Goal: Transaction & Acquisition: Purchase product/service

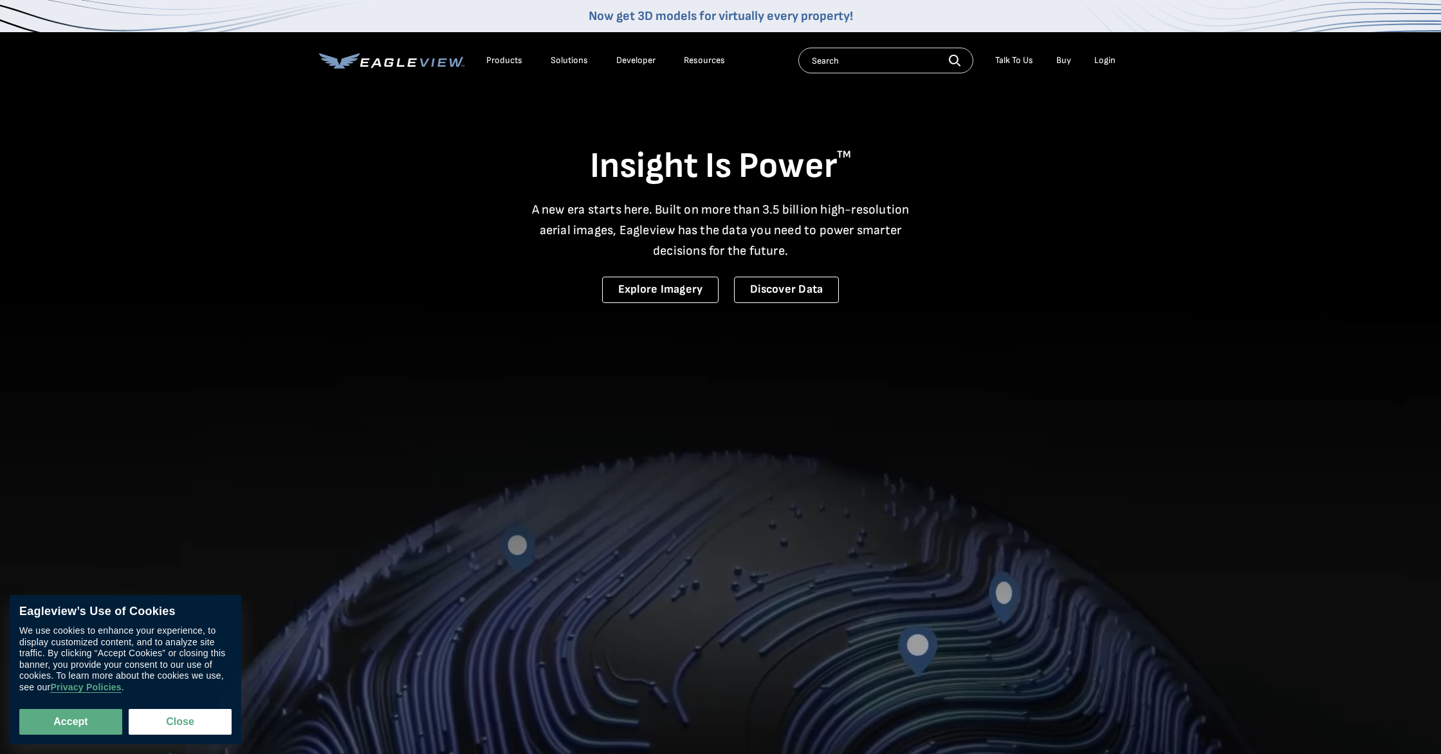
click at [1091, 63] on li "Login" at bounding box center [1105, 60] width 34 height 19
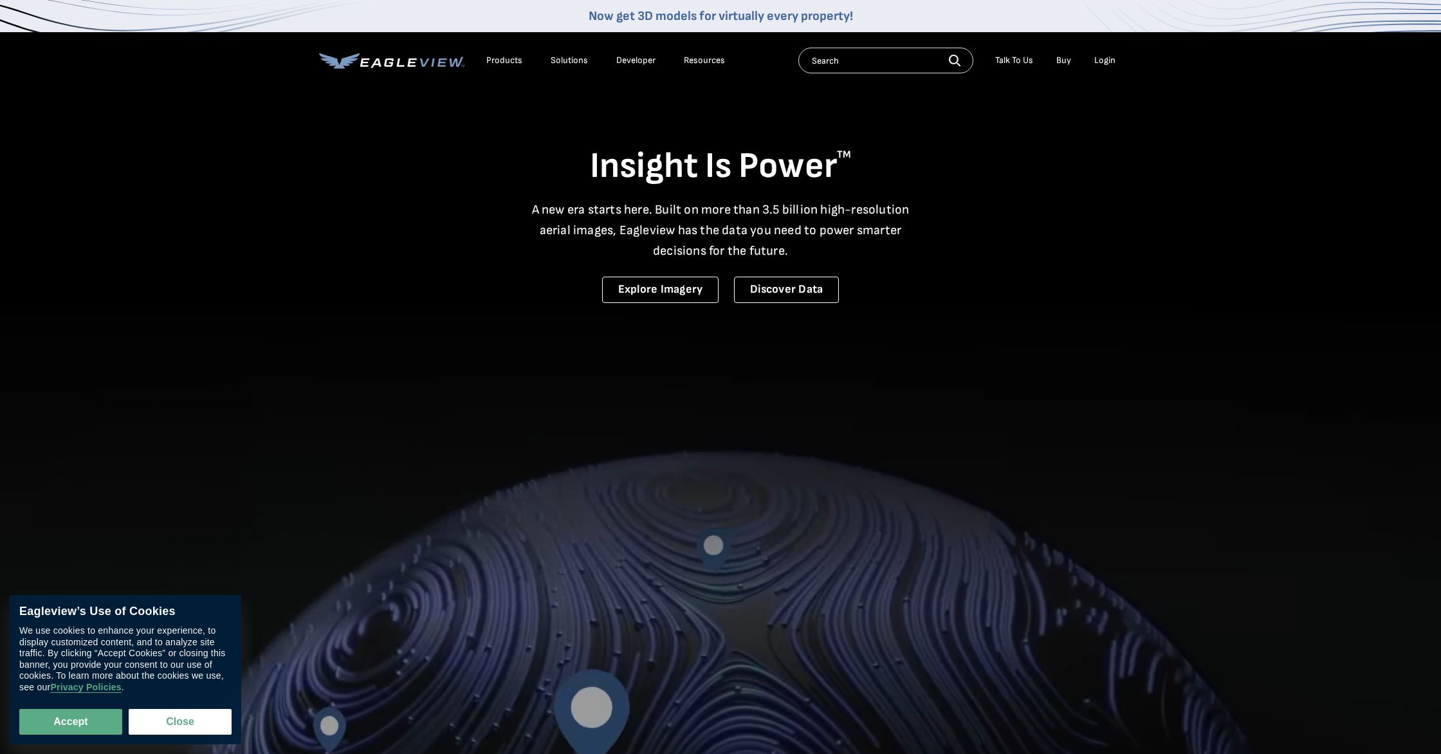
click at [1107, 64] on div "Login" at bounding box center [1105, 61] width 21 height 12
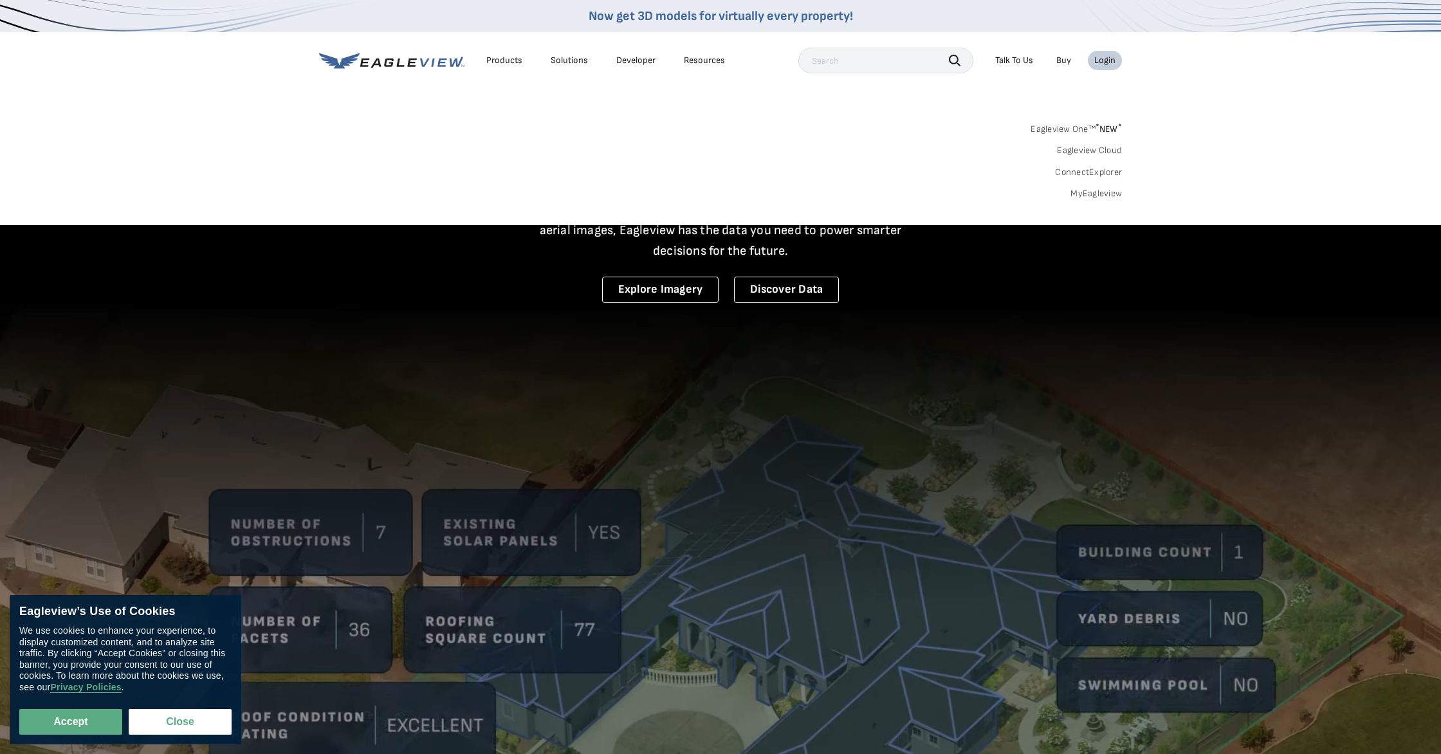
click at [1114, 133] on span "* NEW *" at bounding box center [1109, 129] width 26 height 11
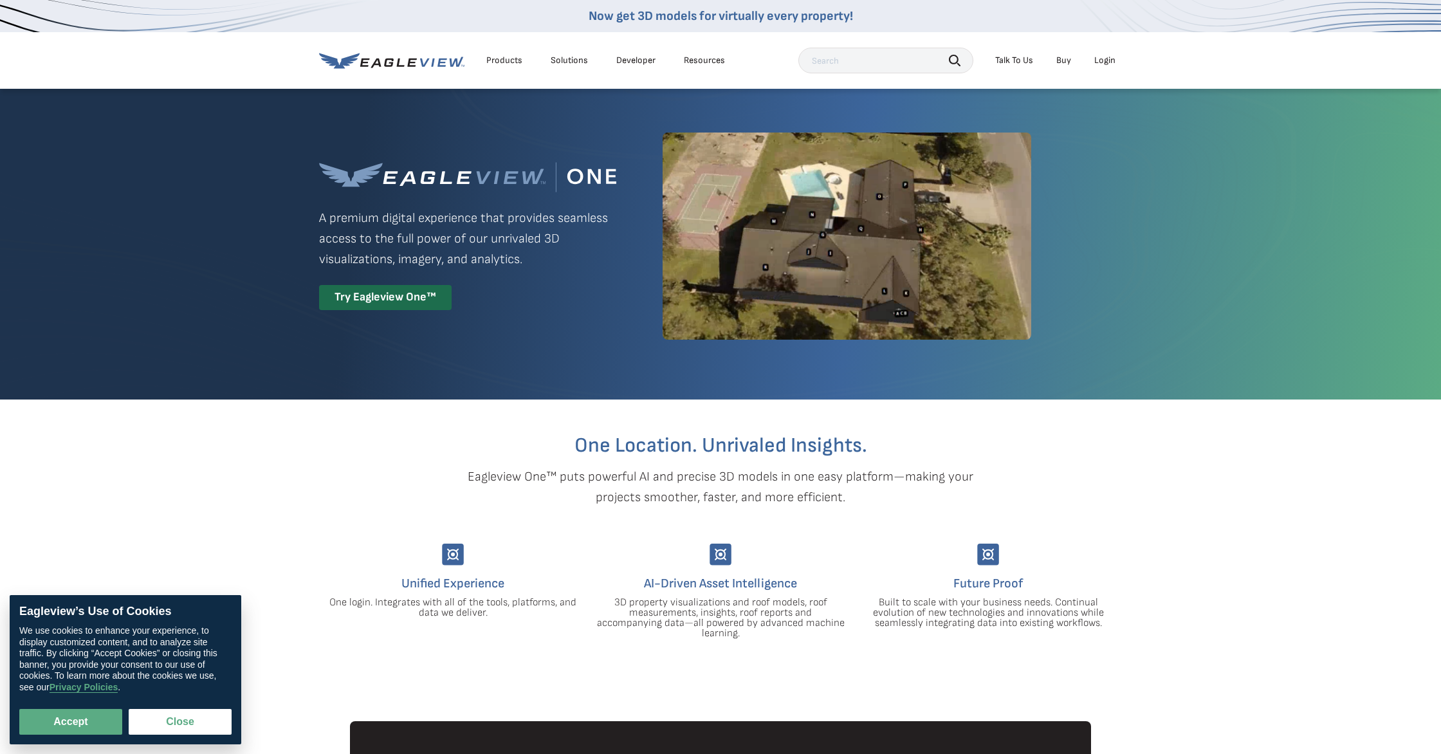
click at [1107, 57] on div "Login" at bounding box center [1105, 61] width 21 height 12
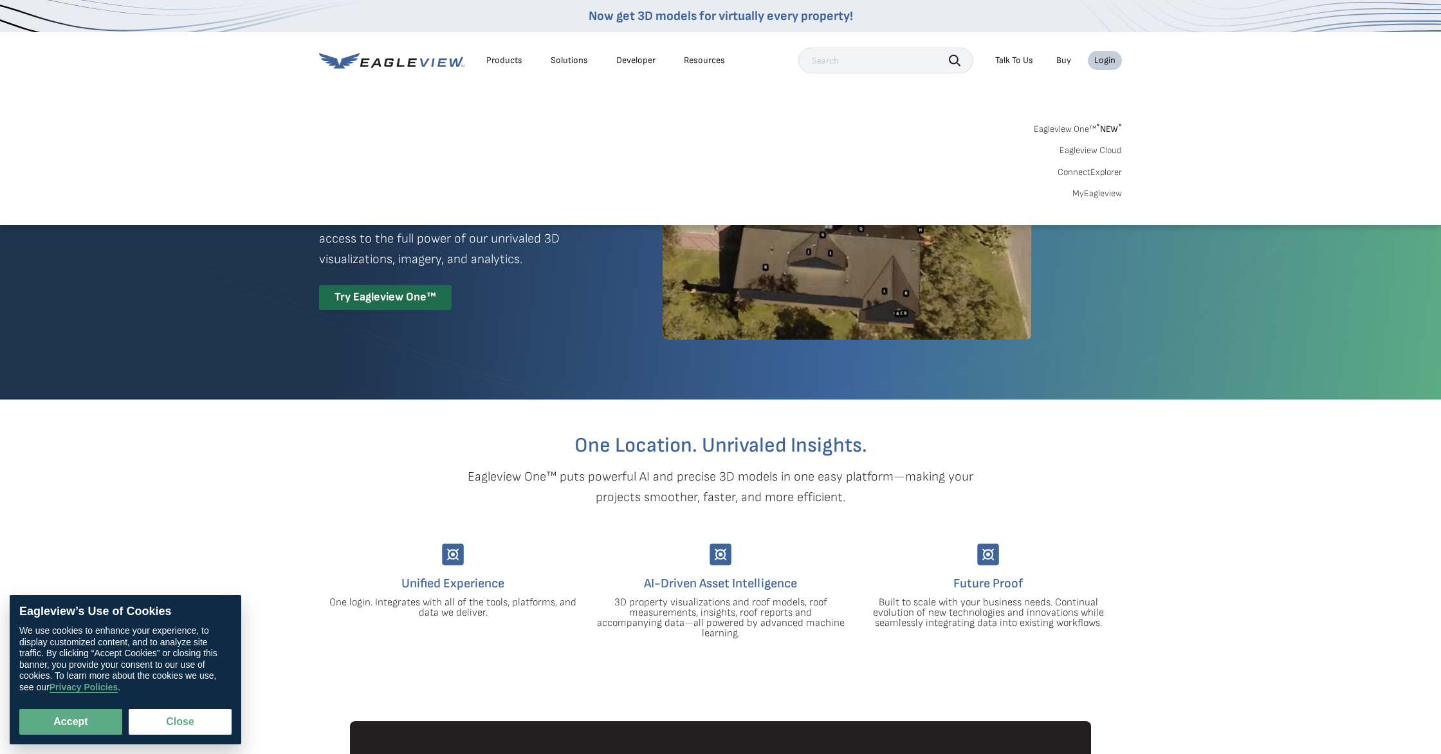
click at [1108, 146] on link "Eagleview Cloud" at bounding box center [1091, 151] width 62 height 12
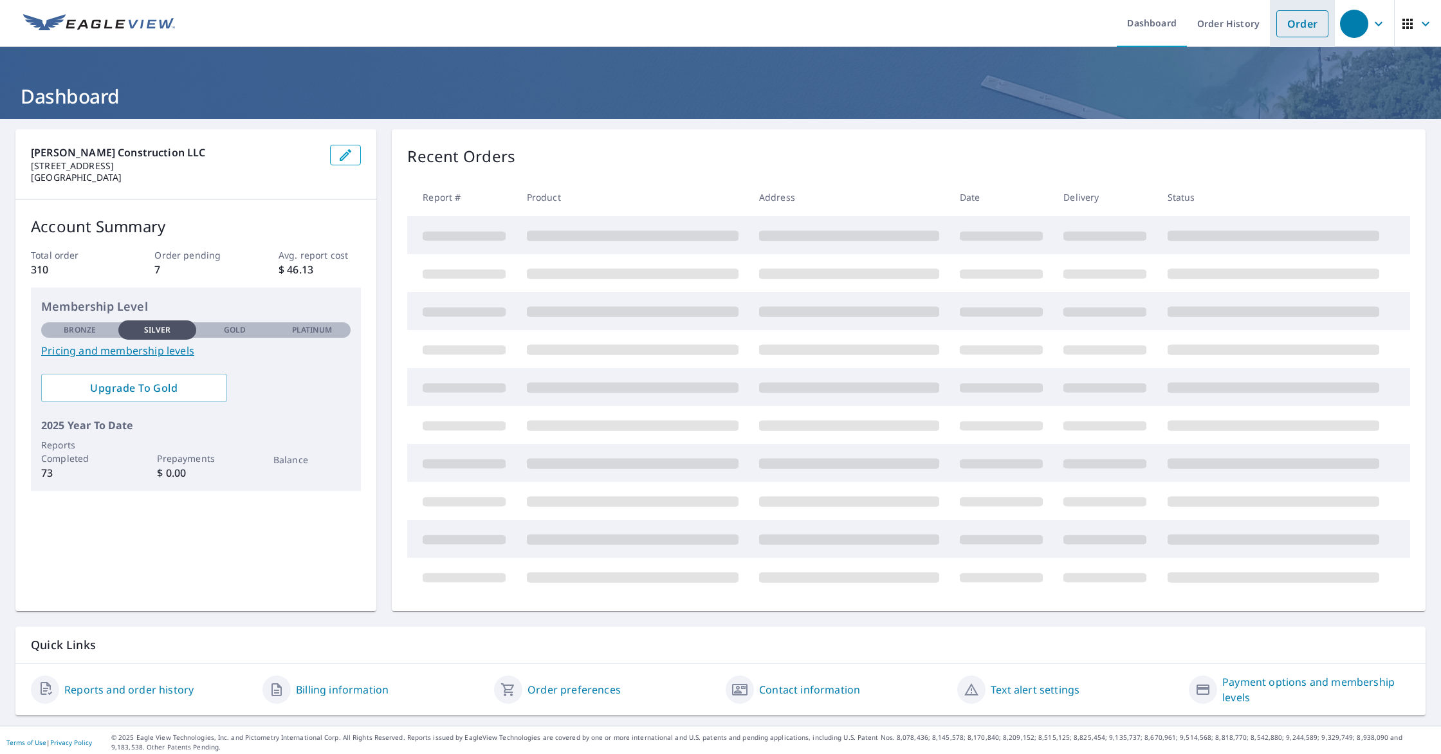
click at [1318, 35] on link "Order" at bounding box center [1303, 23] width 52 height 27
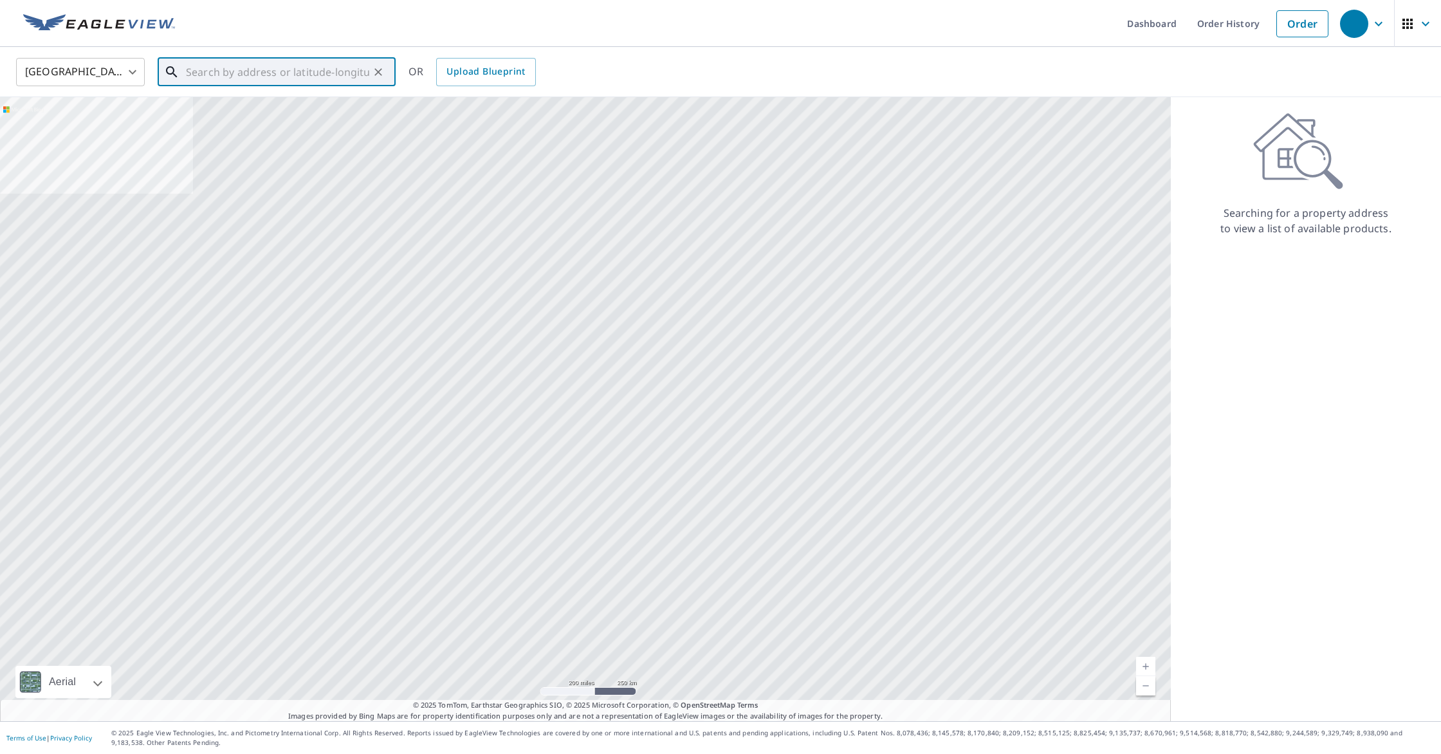
click at [194, 75] on input "text" at bounding box center [277, 72] width 183 height 36
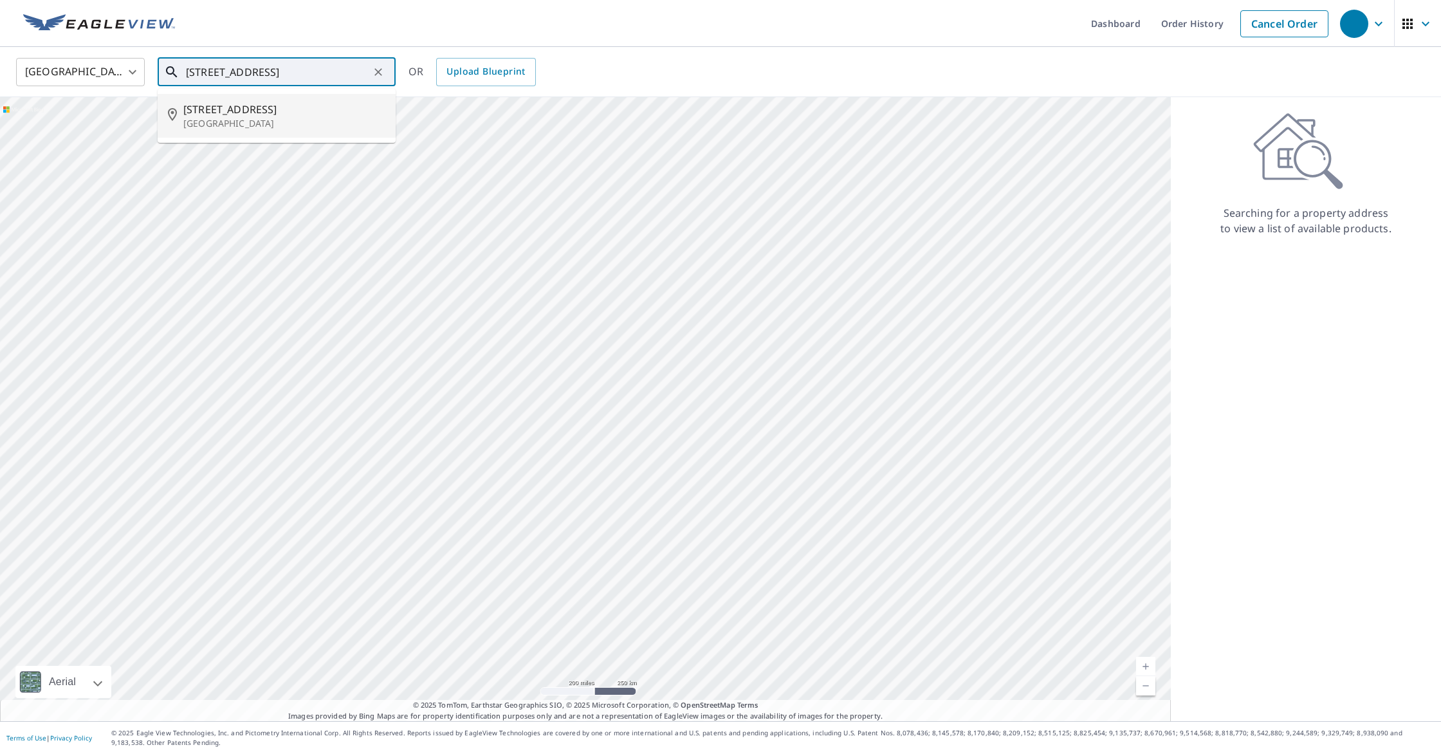
click at [214, 117] on p "Fairmont, MN 56031" at bounding box center [284, 123] width 202 height 13
type input "229 W 9th St Fairmont, MN 56031"
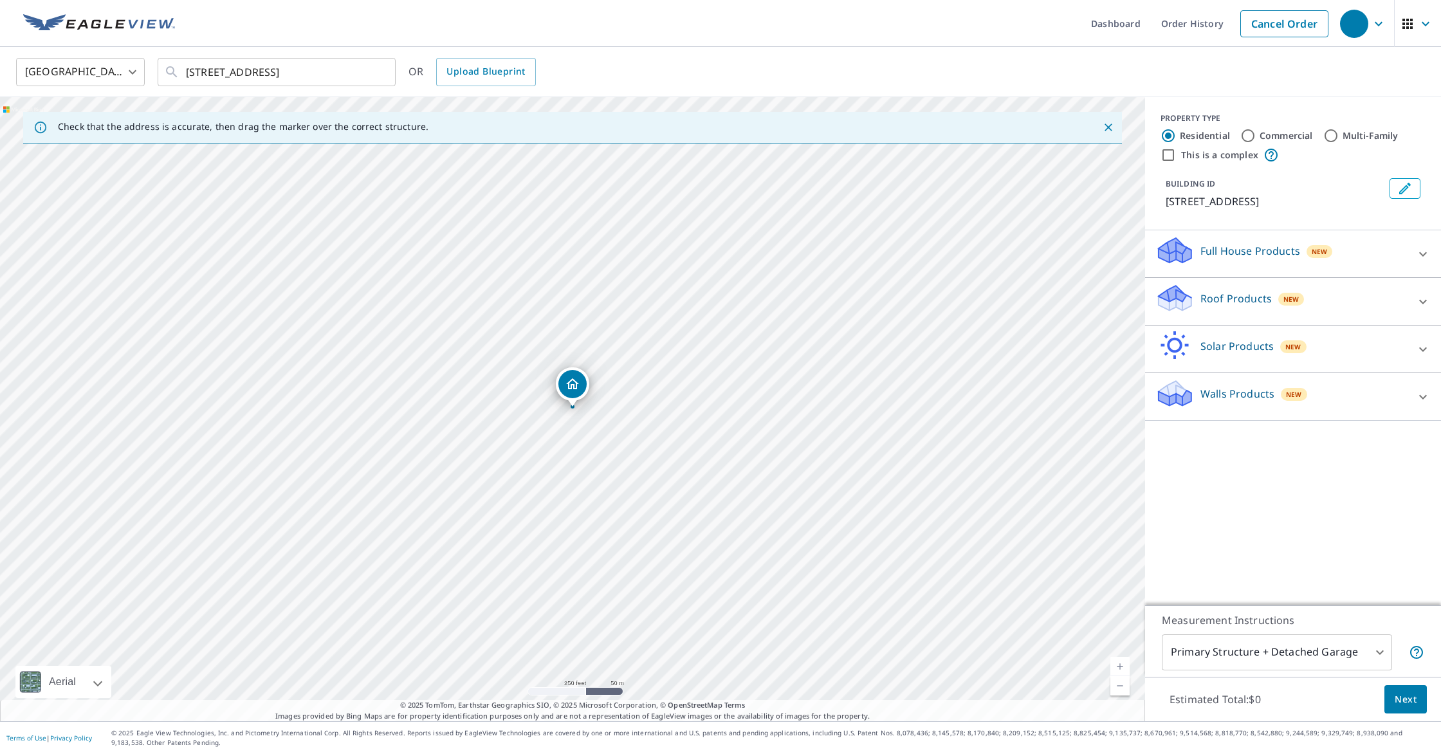
click at [1276, 319] on div "Roof Products New" at bounding box center [1282, 301] width 252 height 37
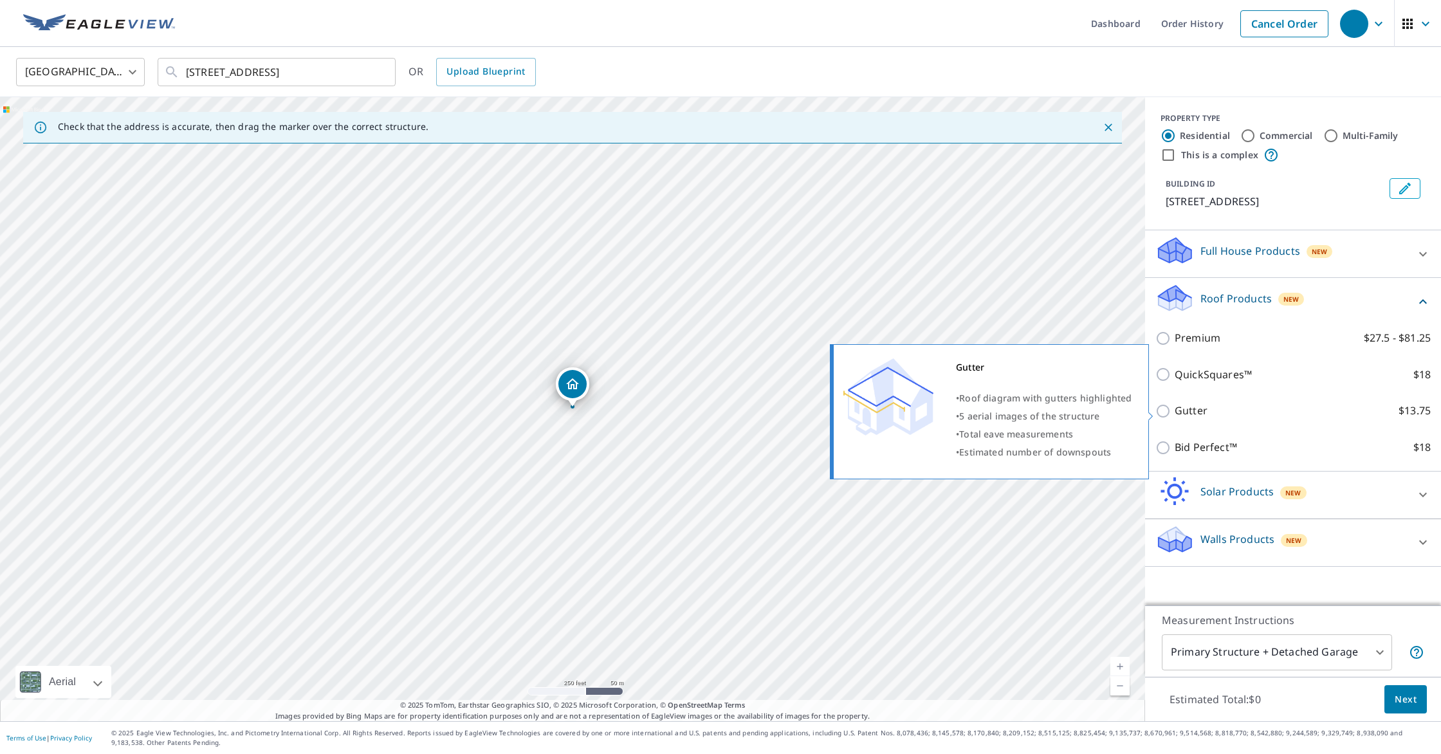
click at [1210, 414] on label "Gutter $13.75" at bounding box center [1303, 411] width 256 height 16
click at [1175, 414] on input "Gutter $13.75" at bounding box center [1165, 410] width 19 height 15
checkbox input "true"
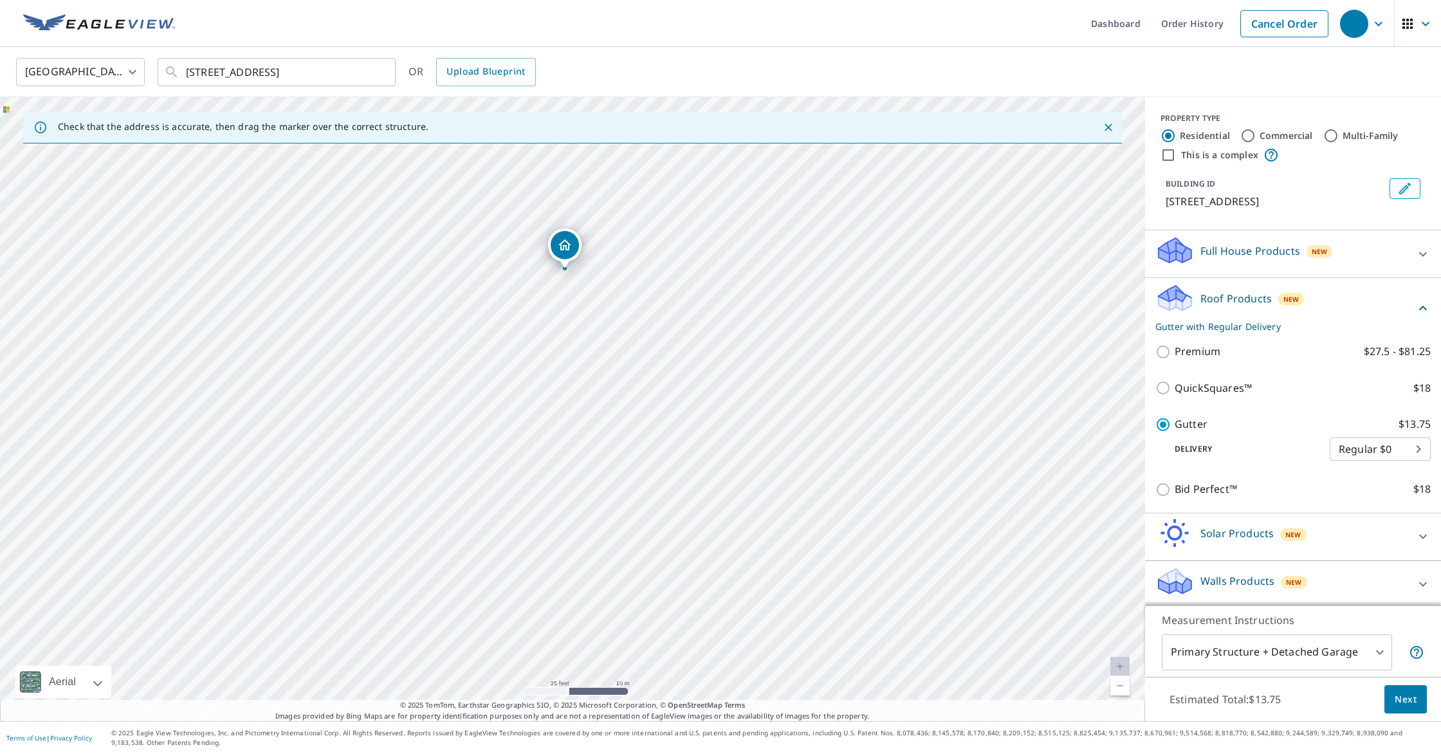
drag, startPoint x: 504, startPoint y: 409, endPoint x: 568, endPoint y: 305, distance: 121.6
click at [568, 305] on div "229 W 9th St Fairmont, MN 56031" at bounding box center [572, 409] width 1145 height 624
drag, startPoint x: 601, startPoint y: 245, endPoint x: 509, endPoint y: 309, distance: 111.9
click at [1418, 708] on button "Next" at bounding box center [1406, 699] width 42 height 29
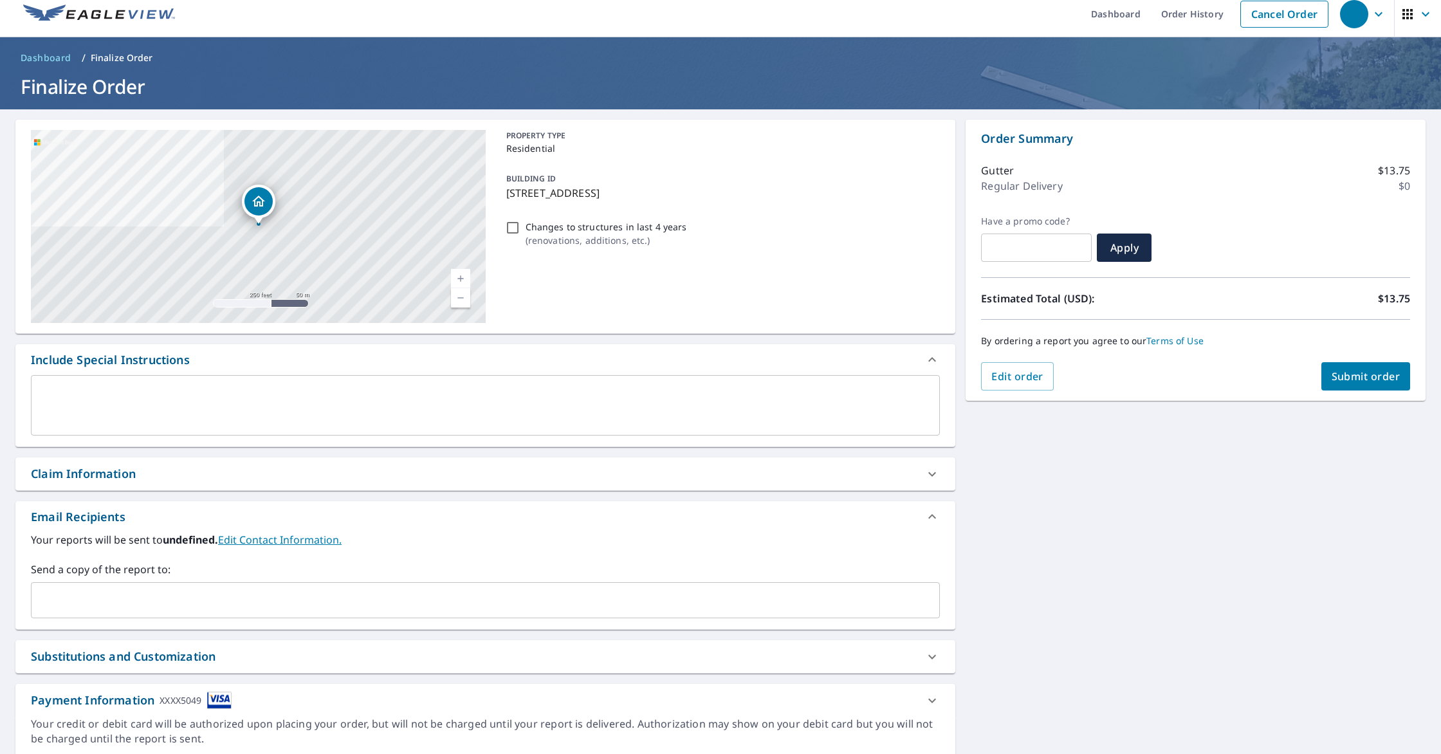
scroll to position [13, 0]
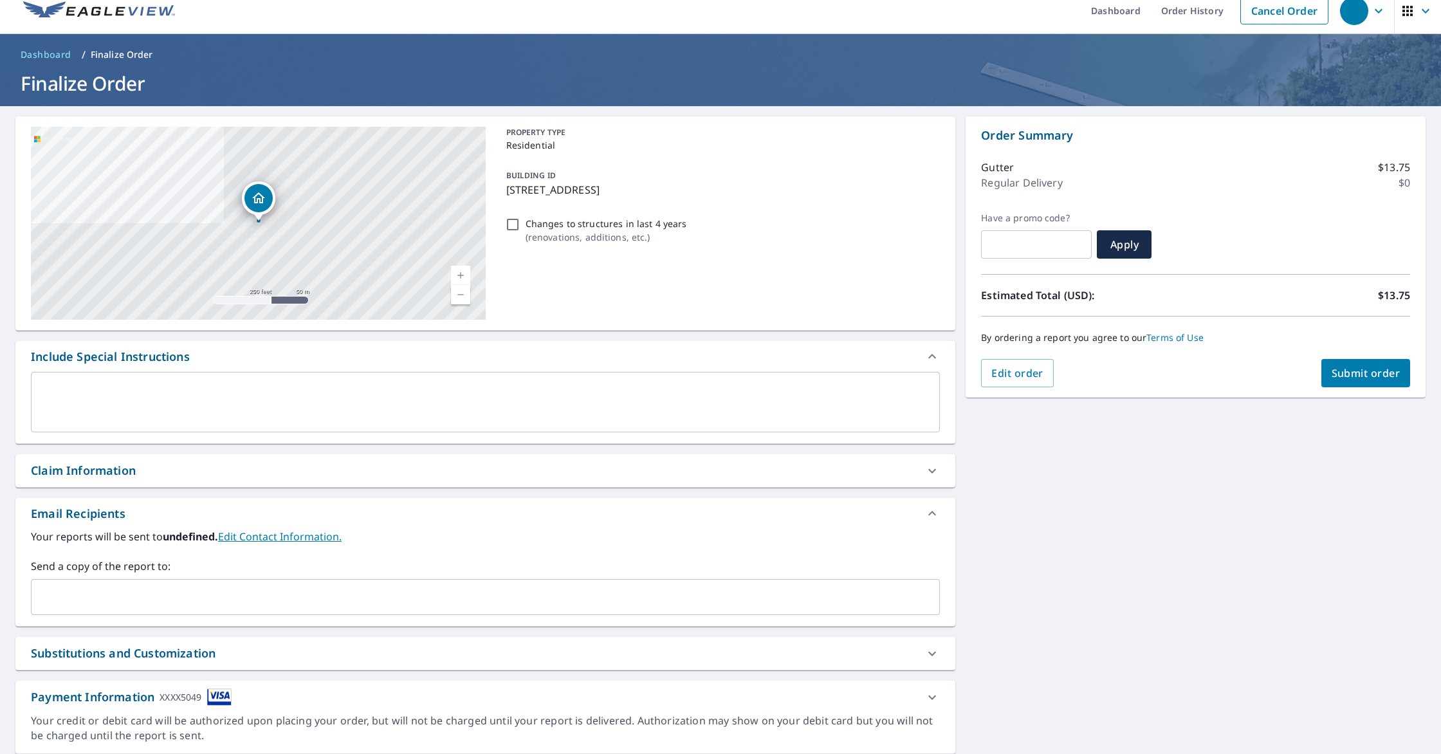
click at [1364, 392] on div "Order Summary Gutter $13.75 Regular Delivery $0 Have a promo code? ​ Apply Esti…" at bounding box center [1196, 256] width 460 height 281
click at [1363, 381] on button "Submit order" at bounding box center [1366, 373] width 89 height 28
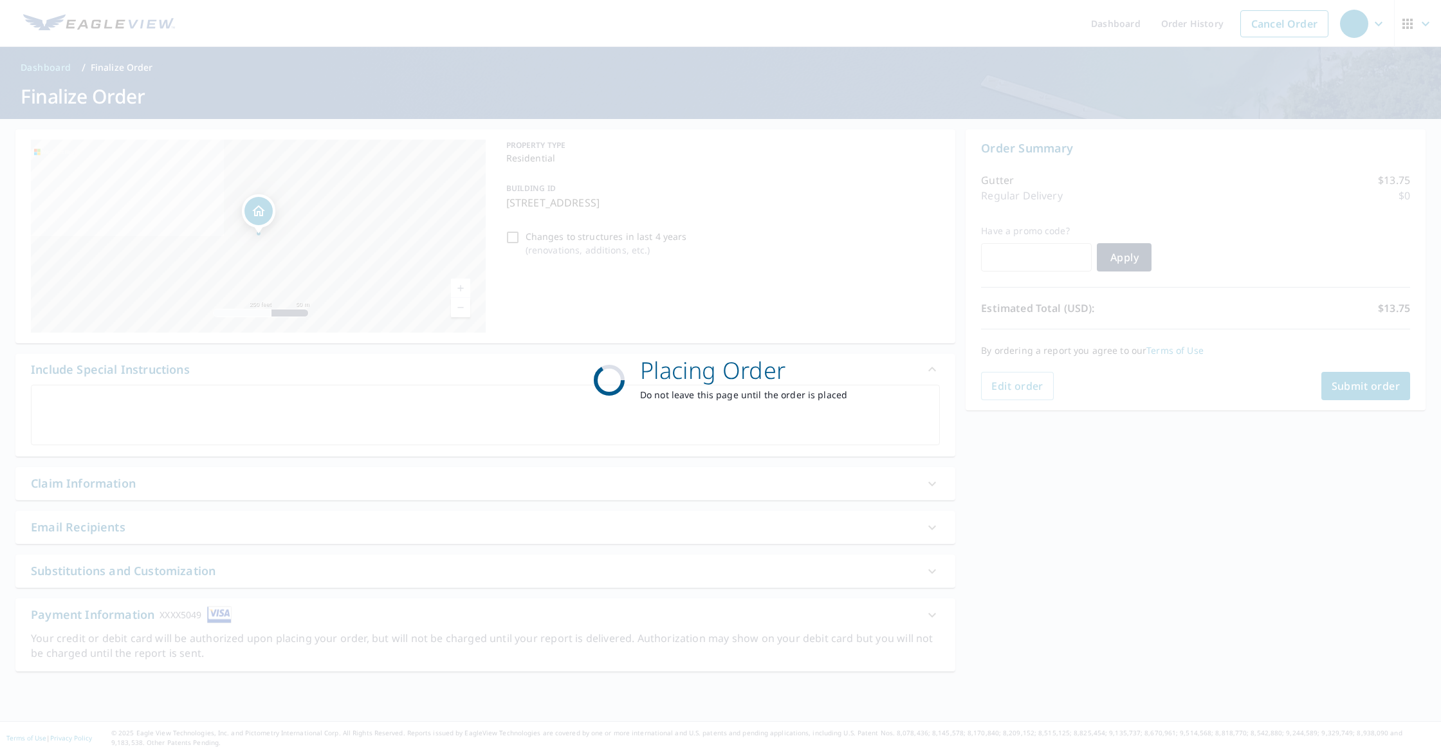
scroll to position [0, 0]
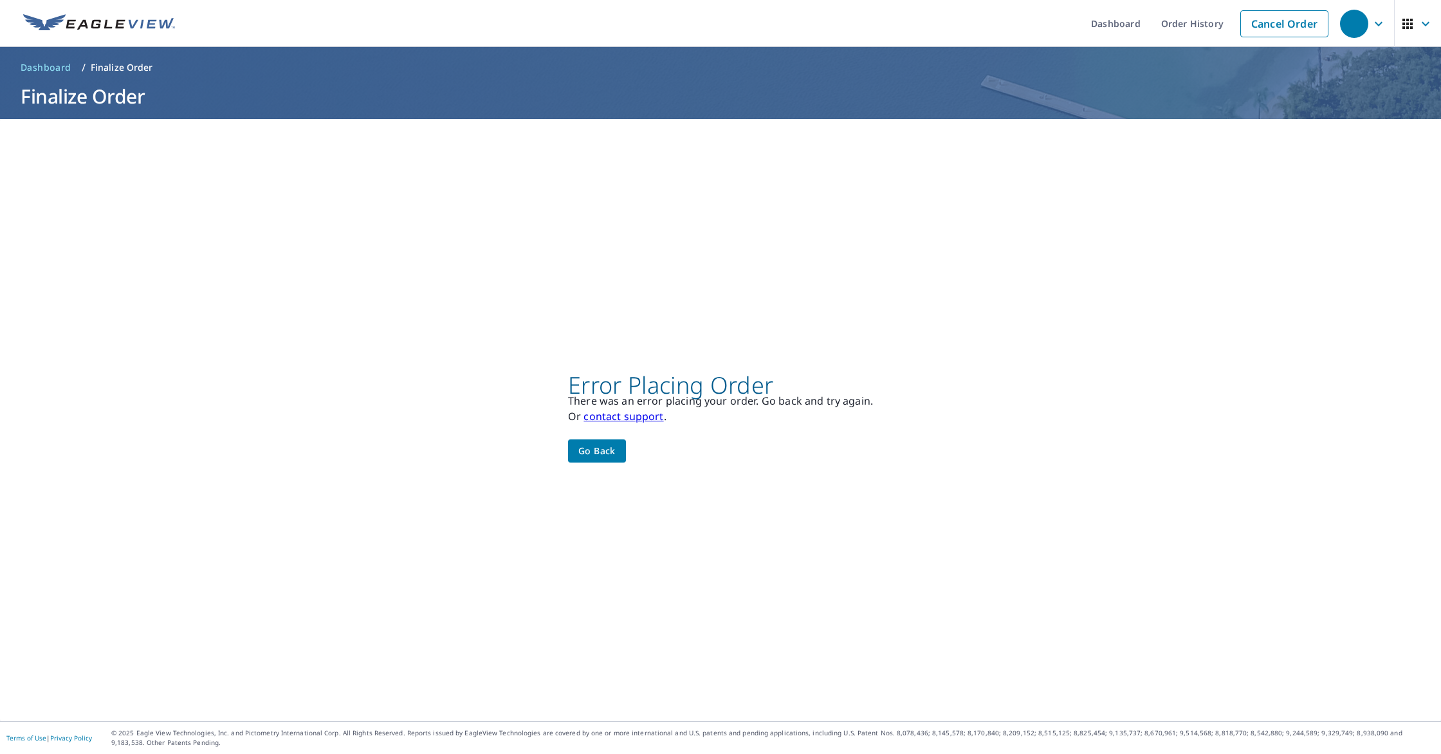
click at [582, 454] on span "Go back" at bounding box center [596, 451] width 37 height 16
